Goal: Communication & Community: Participate in discussion

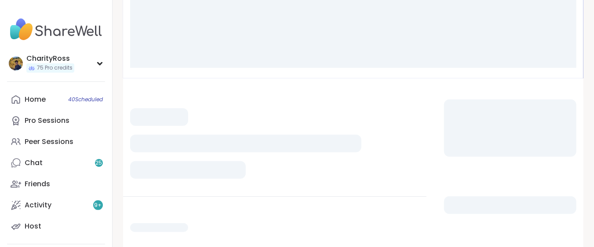
scroll to position [117, 0]
click at [75, 220] on link "Host" at bounding box center [56, 226] width 98 height 21
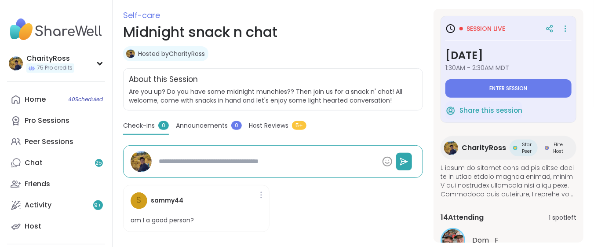
type textarea "*"
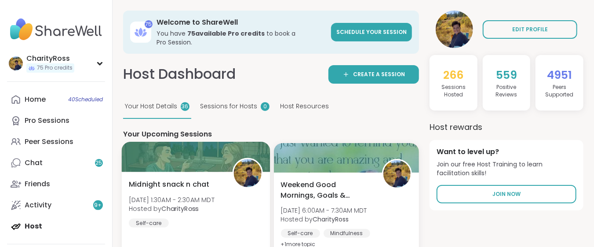
click at [186, 227] on div "Midnight snack n chat Sat, Sep 06 | 1:30AM - 2:30AM MDT Hosted by CharityRoss S…" at bounding box center [196, 224] width 148 height 105
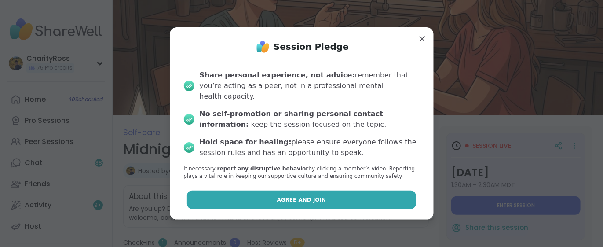
click at [389, 198] on button "Agree and Join" at bounding box center [301, 199] width 229 height 18
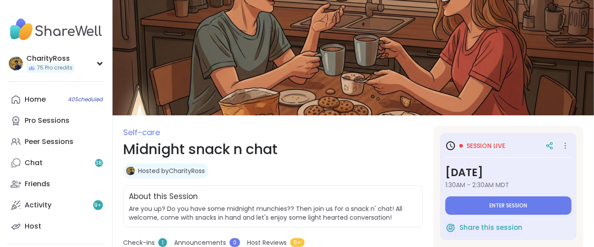
type textarea "*"
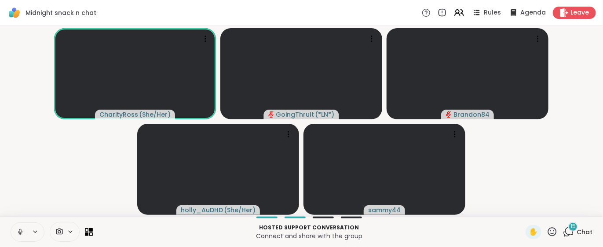
click at [564, 232] on icon at bounding box center [568, 231] width 11 height 11
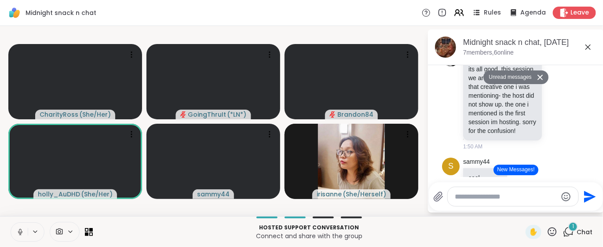
scroll to position [849, 0]
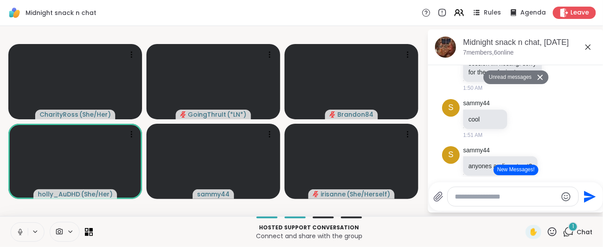
click at [498, 170] on button "New Messages!" at bounding box center [516, 170] width 44 height 11
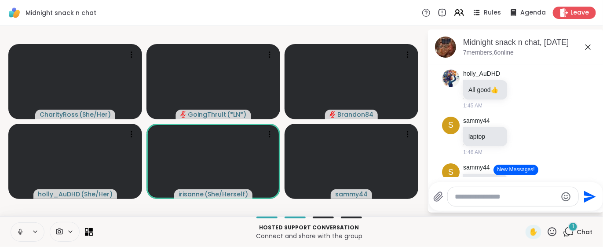
scroll to position [271, 0]
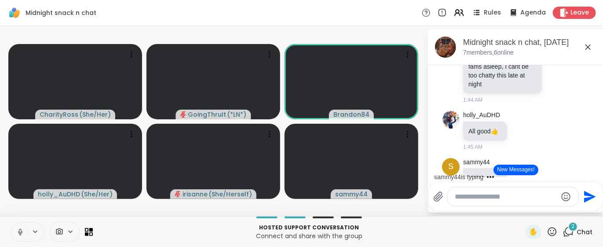
click at [21, 236] on button at bounding box center [19, 232] width 17 height 18
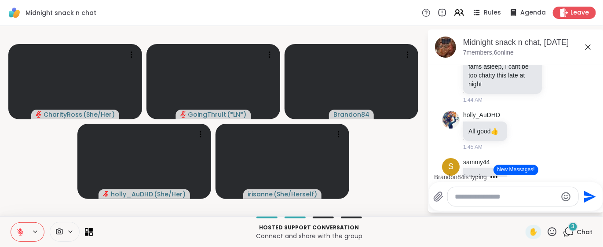
click at [499, 173] on button "New Messages!" at bounding box center [516, 170] width 44 height 11
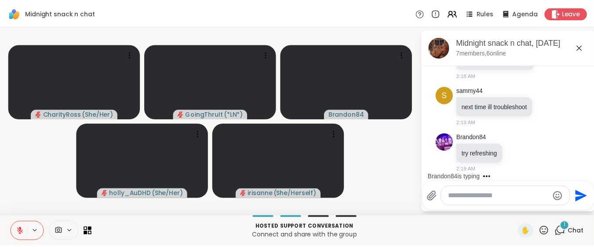
scroll to position [1233, 0]
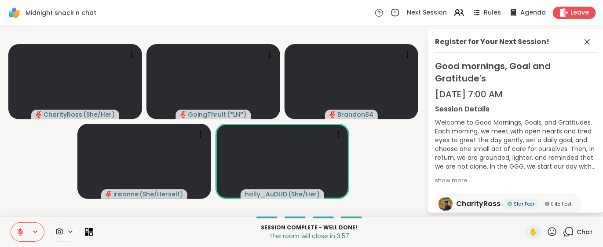
click at [19, 229] on icon at bounding box center [20, 230] width 3 height 4
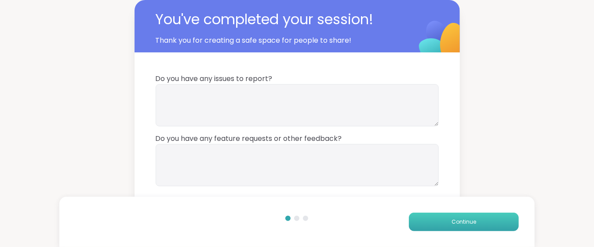
click at [511, 218] on button "Continue" at bounding box center [464, 221] width 110 height 18
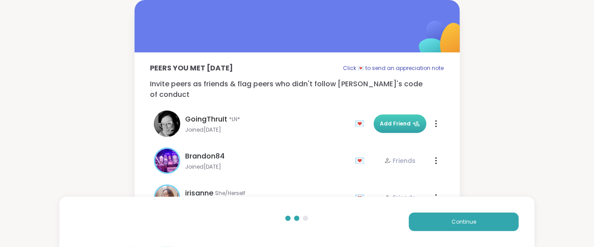
click at [403, 120] on span "Add Friend" at bounding box center [401, 124] width 40 height 8
click at [453, 217] on button "Continue" at bounding box center [464, 221] width 110 height 18
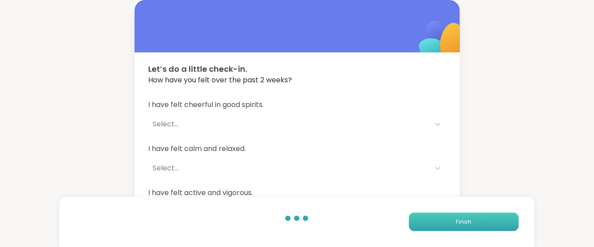
click at [453, 217] on button "Finish" at bounding box center [464, 221] width 110 height 18
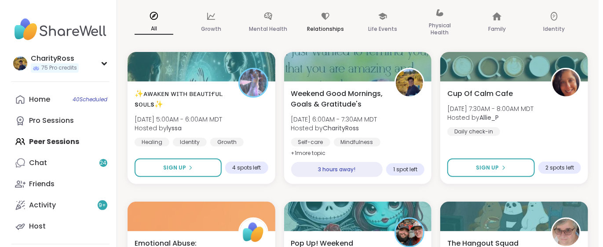
scroll to position [117, 0]
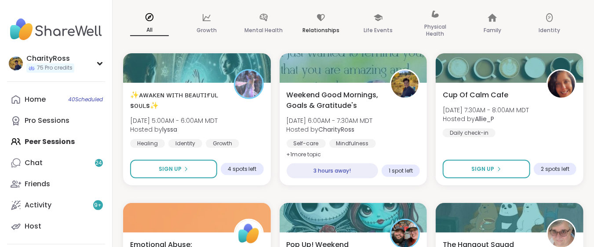
click at [320, 127] on b "CharityRoss" at bounding box center [337, 129] width 36 height 9
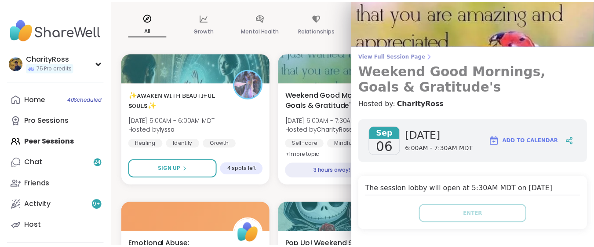
scroll to position [0, 0]
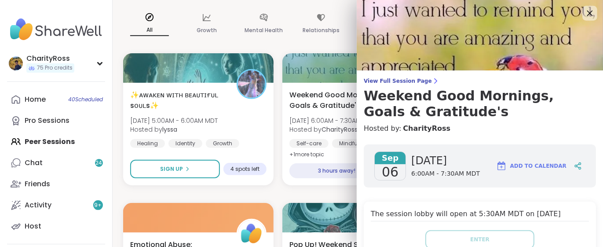
click at [587, 11] on icon at bounding box center [590, 14] width 6 height 6
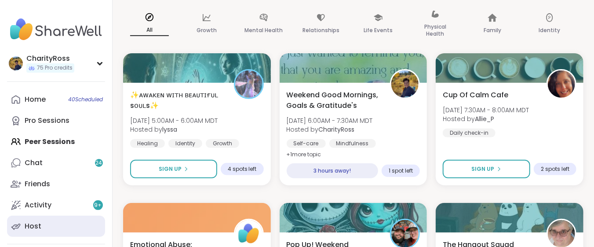
click at [26, 226] on div "Host" at bounding box center [33, 226] width 17 height 10
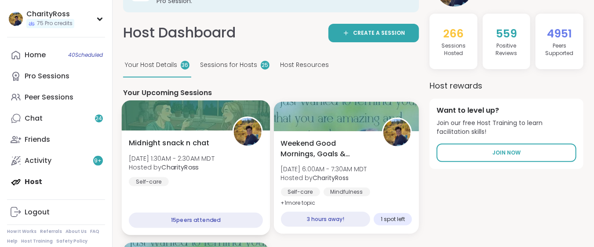
scroll to position [59, 0]
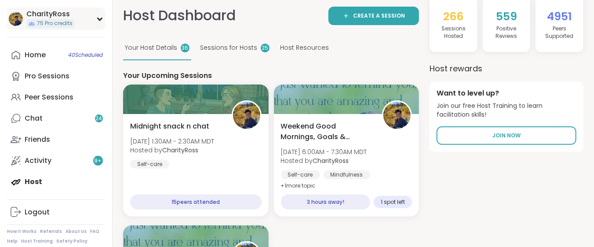
click at [36, 29] on div "CharityRoss 75 Pro credits" at bounding box center [56, 18] width 98 height 22
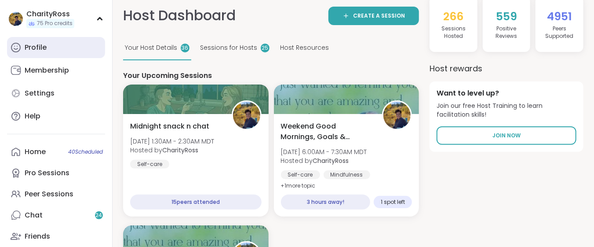
click at [35, 48] on div "Profile" at bounding box center [36, 48] width 22 height 10
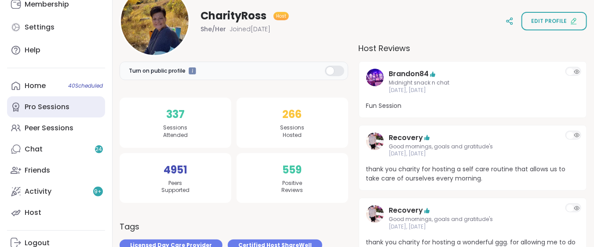
scroll to position [117, 0]
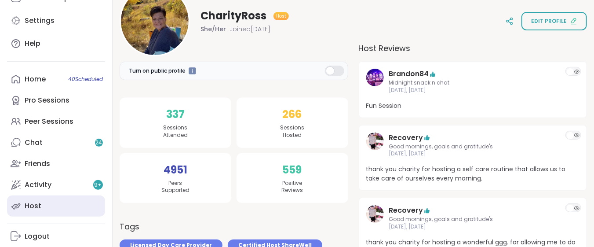
click at [33, 204] on div "Host" at bounding box center [33, 206] width 17 height 10
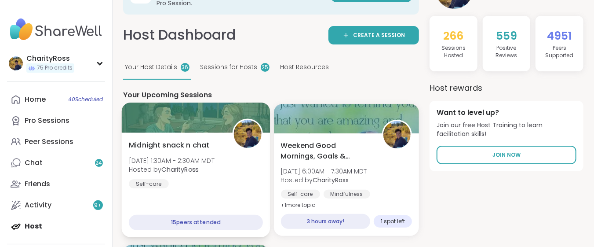
scroll to position [59, 0]
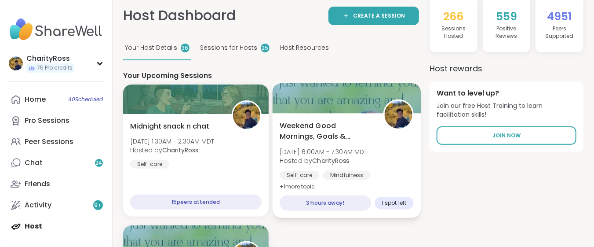
click at [323, 171] on div "Mindfulness" at bounding box center [347, 175] width 48 height 9
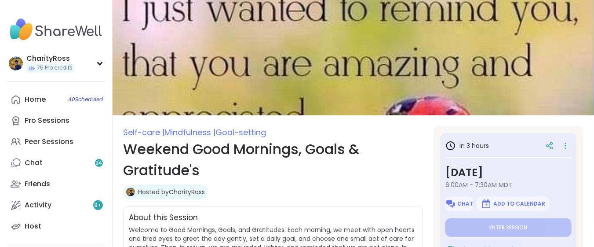
click at [465, 202] on span "Chat" at bounding box center [466, 203] width 16 height 7
type textarea "*"
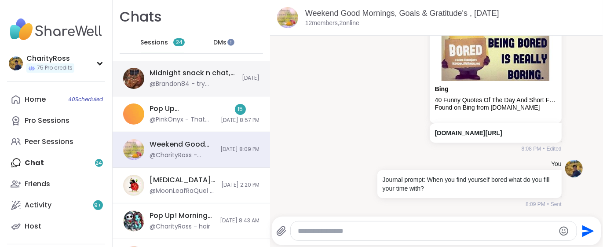
click at [189, 83] on div "@Brandon84 - try refreshing" at bounding box center [193, 84] width 87 height 9
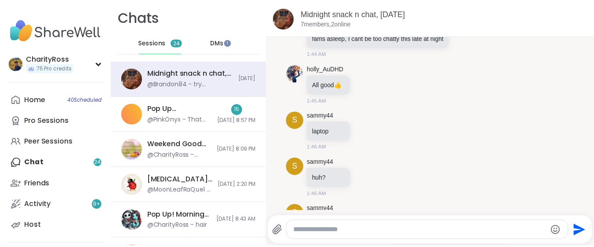
scroll to position [234, 0]
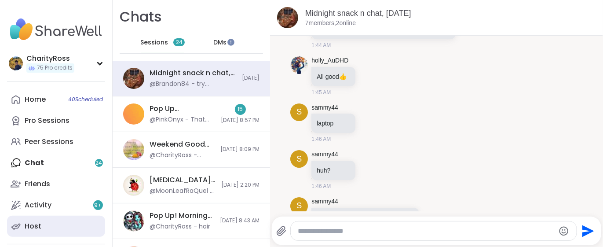
click at [57, 228] on link "Host" at bounding box center [56, 226] width 98 height 21
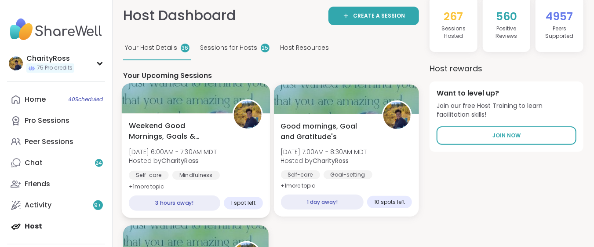
scroll to position [117, 0]
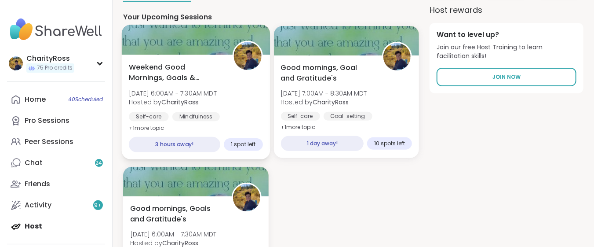
click at [204, 98] on span "Hosted by CharityRoss" at bounding box center [173, 102] width 88 height 9
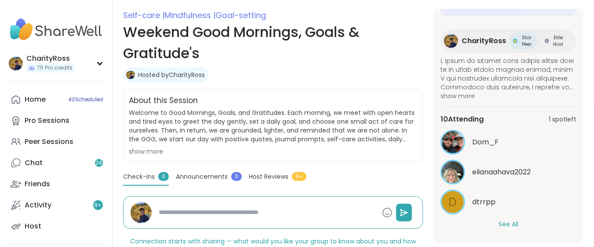
click at [500, 221] on button "See All" at bounding box center [509, 224] width 20 height 9
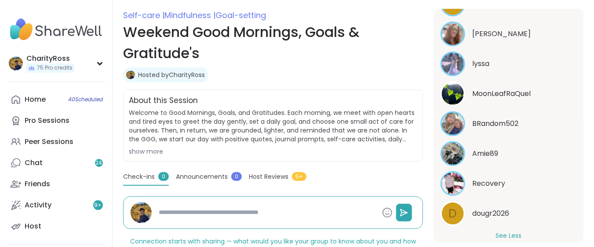
scroll to position [338, 0]
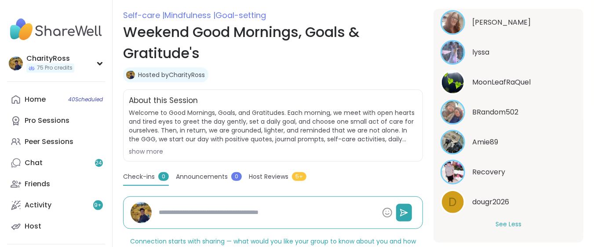
click at [500, 224] on button "See Less" at bounding box center [509, 224] width 26 height 9
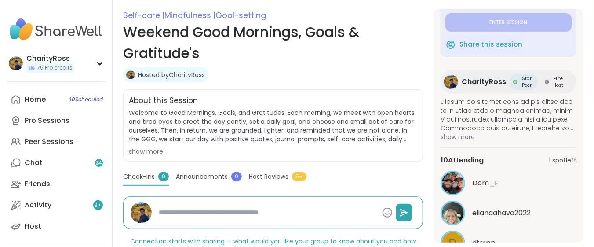
scroll to position [0, 0]
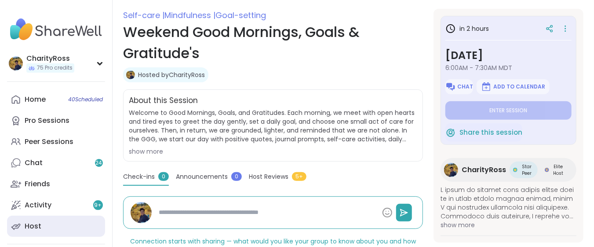
click at [26, 229] on div "Host" at bounding box center [33, 226] width 17 height 10
type textarea "*"
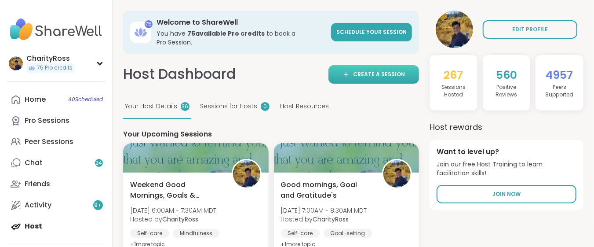
click at [395, 70] on span "Create a session" at bounding box center [379, 74] width 52 height 8
click at [65, 70] on span "75 Pro credits" at bounding box center [55, 67] width 36 height 7
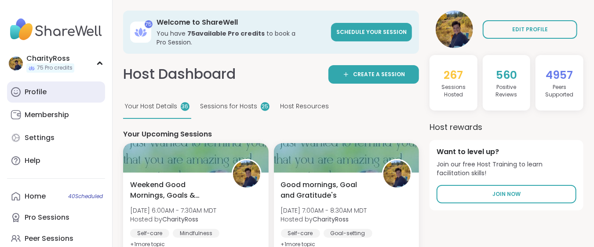
click at [59, 85] on link "Profile" at bounding box center [56, 91] width 98 height 21
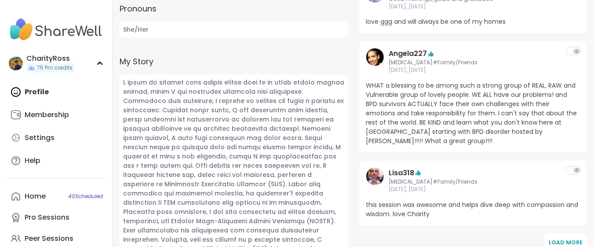
scroll to position [410, 0]
click at [48, 89] on div "Profile Membership Settings Help" at bounding box center [56, 126] width 98 height 90
click at [47, 91] on div "Profile Membership Settings Help" at bounding box center [56, 126] width 98 height 90
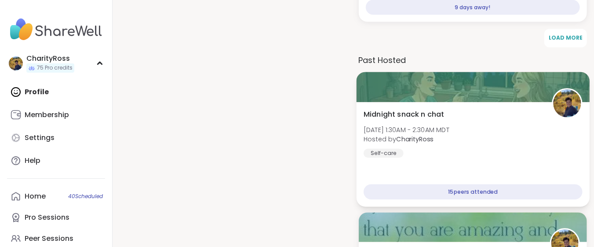
scroll to position [2346, 0]
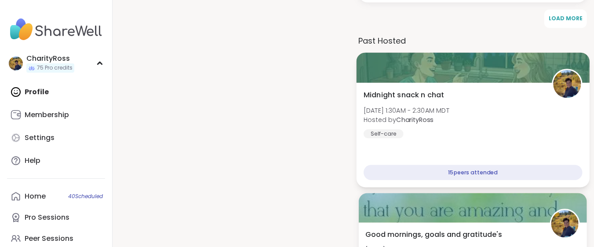
click at [510, 132] on div "Midnight snack n chat Sat, Sep 06 | 1:30AM - 2:30AM MDT Hosted by CharityRoss S…" at bounding box center [473, 114] width 219 height 48
click at [395, 121] on span "Hosted by CharityRoss" at bounding box center [407, 119] width 86 height 9
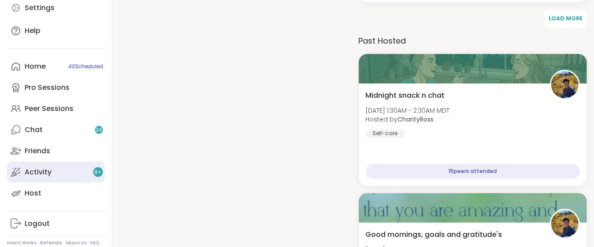
scroll to position [141, 0]
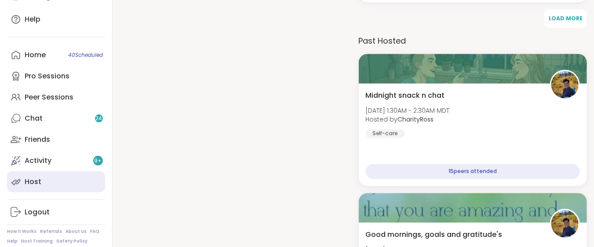
click at [61, 187] on link "Host" at bounding box center [56, 181] width 98 height 21
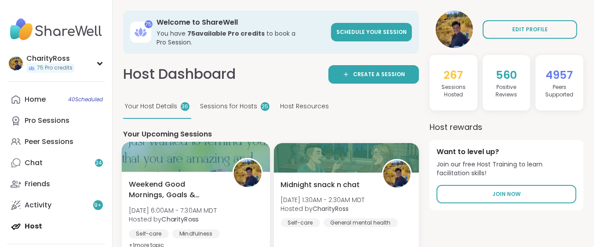
click at [180, 194] on div "Weekend Good Mornings, Goals & Gratitude's Sat, Sep 06 | 6:00AM - 7:30AM MDT Ho…" at bounding box center [196, 215] width 134 height 72
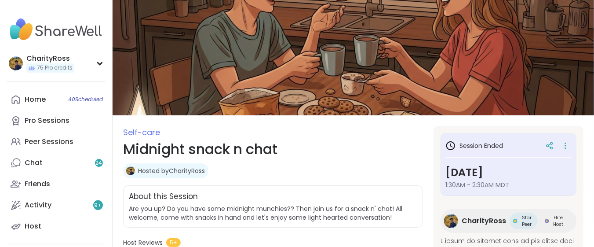
drag, startPoint x: 174, startPoint y: 64, endPoint x: 425, endPoint y: 131, distance: 260.4
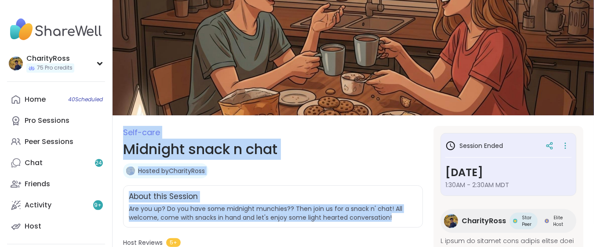
drag, startPoint x: 392, startPoint y: 215, endPoint x: 246, endPoint y: 95, distance: 188.9
click at [53, 231] on link "Host" at bounding box center [56, 226] width 98 height 21
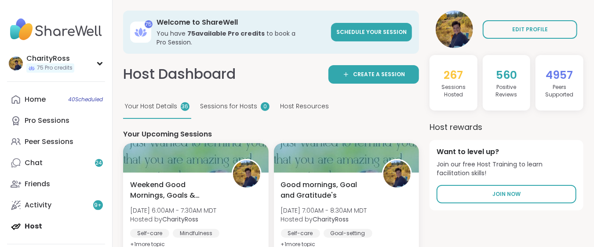
click at [53, 231] on div "Home 40 Scheduled Pro Sessions Peer Sessions Chat 24 Friends Activity 9 + Host" at bounding box center [56, 163] width 98 height 148
click at [394, 70] on span "Create a session" at bounding box center [379, 74] width 52 height 8
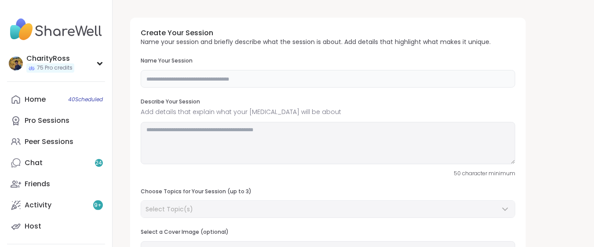
click at [146, 79] on input "text" at bounding box center [328, 79] width 375 height 18
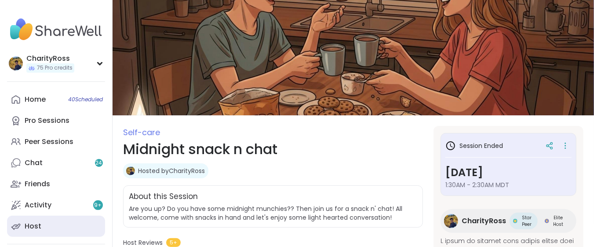
click at [19, 227] on icon at bounding box center [16, 226] width 11 height 11
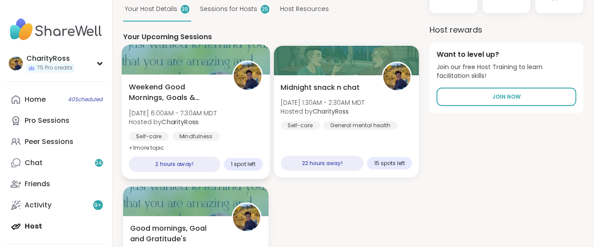
scroll to position [117, 0]
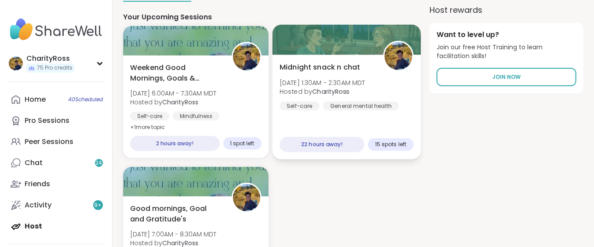
click at [300, 112] on div "Midnight snack n chat Sun, Sep 07 | 1:30AM - 2:30AM MDT Hosted by CharityRoss S…" at bounding box center [346, 107] width 148 height 105
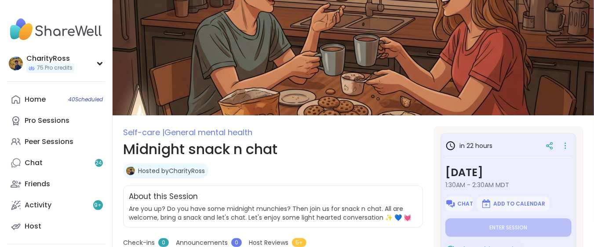
type textarea "*"
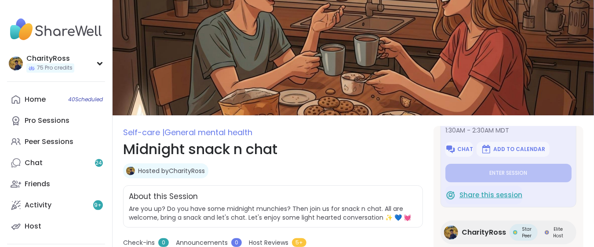
click at [466, 196] on span "Share this session" at bounding box center [491, 195] width 63 height 10
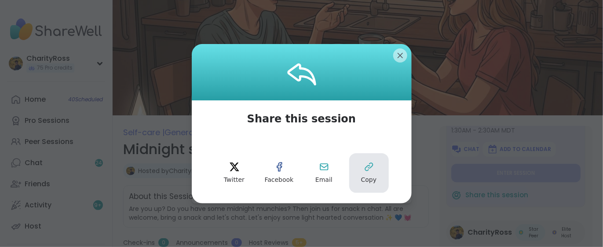
click at [373, 167] on button "Copy" at bounding box center [369, 173] width 40 height 40
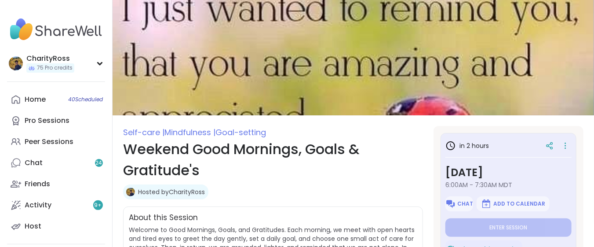
type textarea "*"
